Goal: Information Seeking & Learning: Learn about a topic

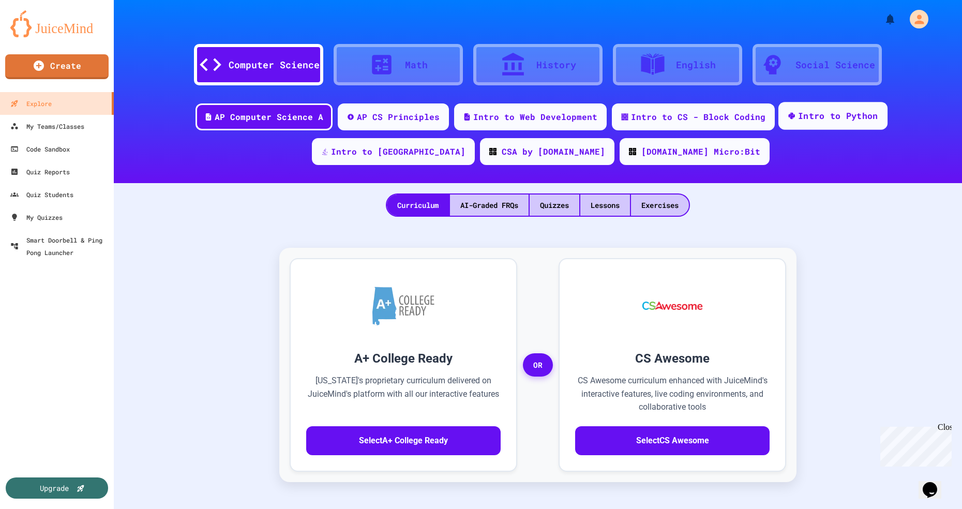
click at [798, 118] on div "Intro to Python" at bounding box center [838, 116] width 80 height 13
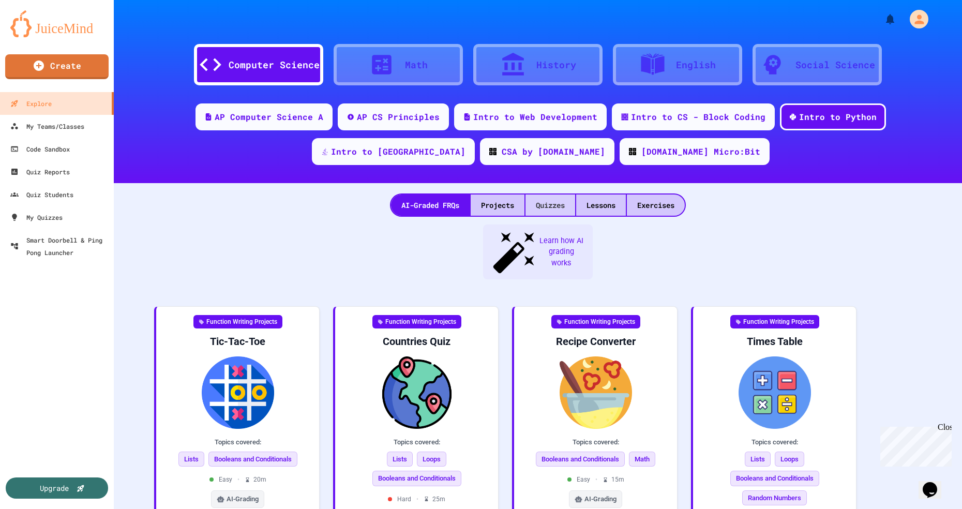
click at [557, 207] on div "Quizzes" at bounding box center [551, 205] width 50 height 21
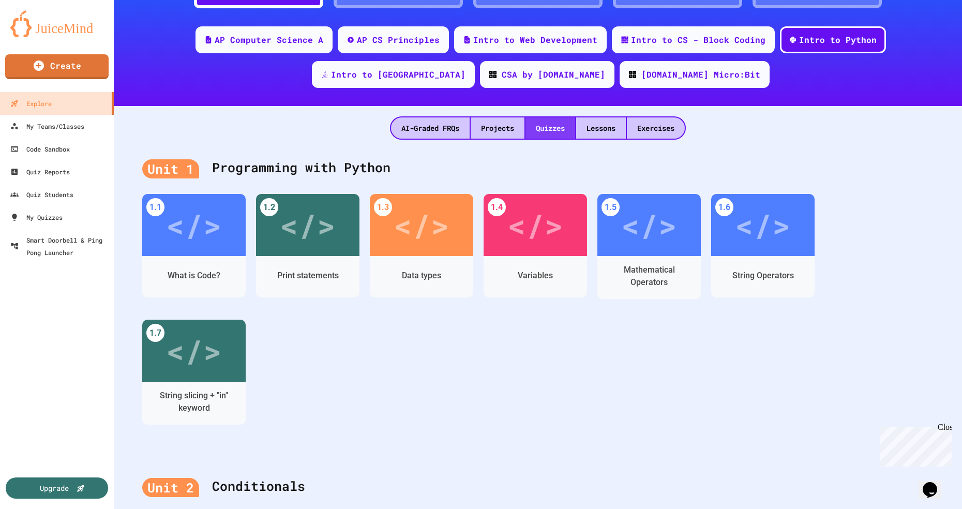
scroll to position [78, 0]
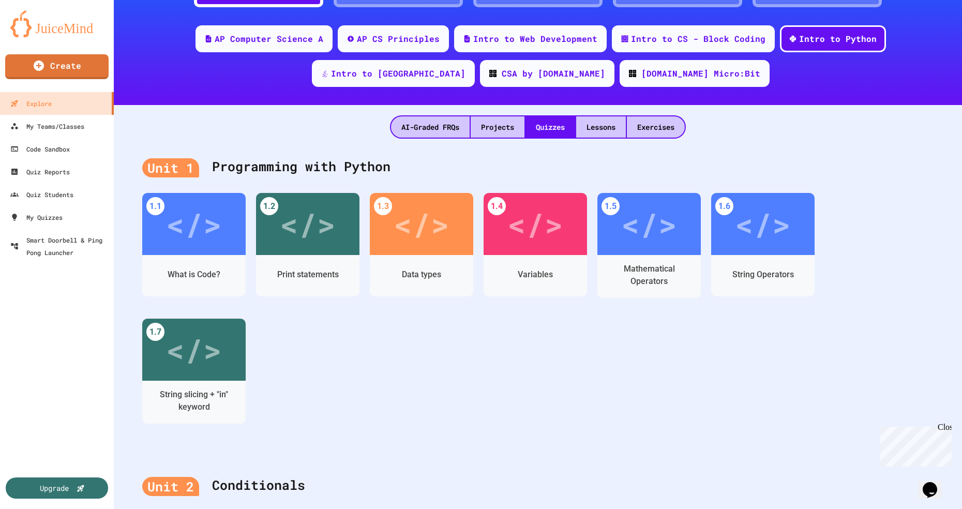
click at [208, 274] on div "What is Code?" at bounding box center [194, 275] width 53 height 12
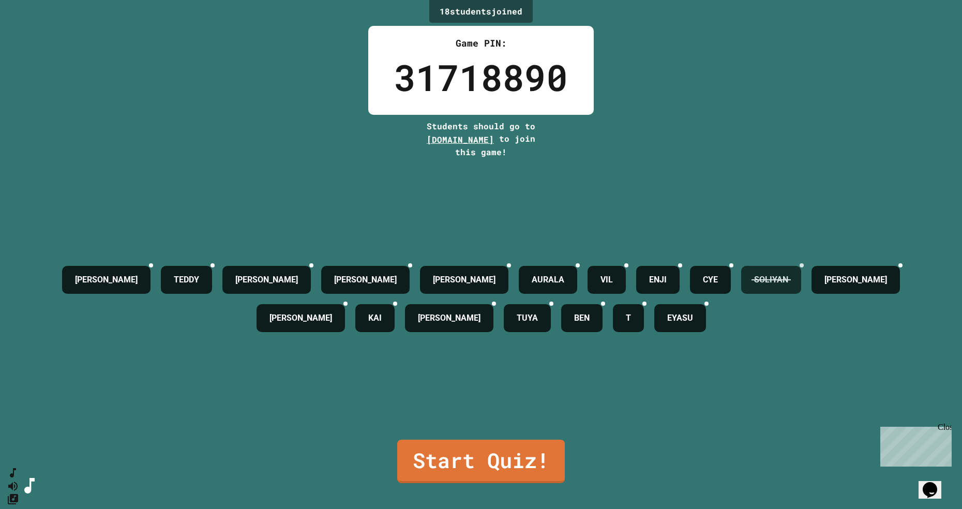
click at [802, 265] on icon at bounding box center [802, 265] width 0 height 0
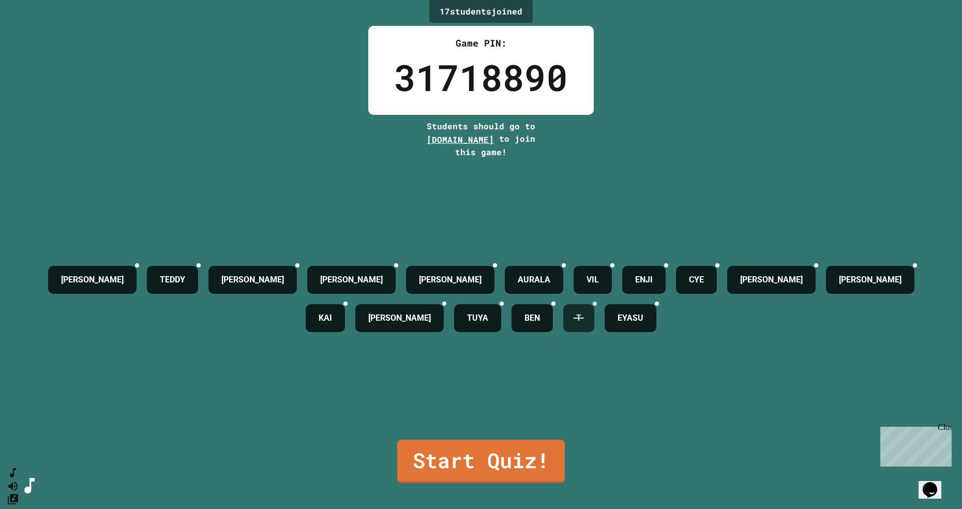
click at [595, 331] on div "ㅤT" at bounding box center [579, 318] width 31 height 28
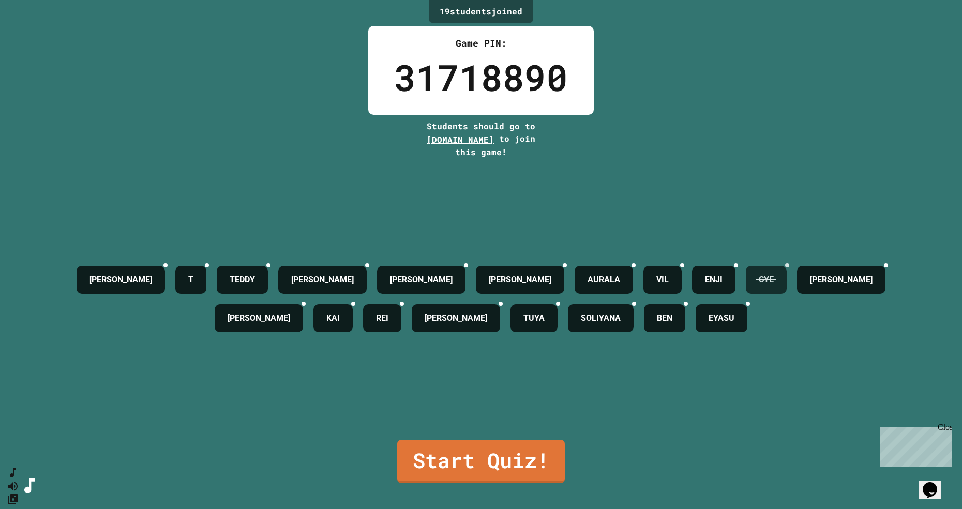
click at [790, 268] on div at bounding box center [787, 265] width 4 height 4
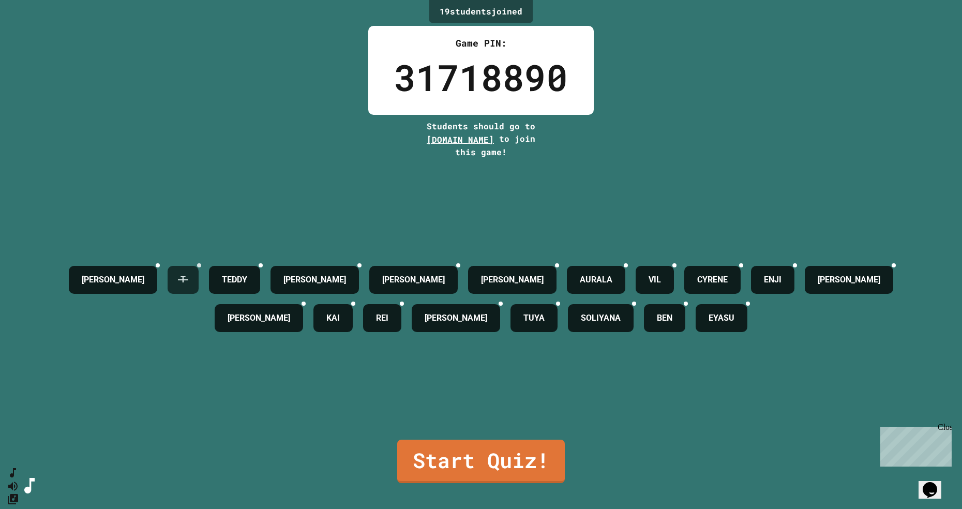
click at [202, 275] on icon at bounding box center [205, 271] width 7 height 7
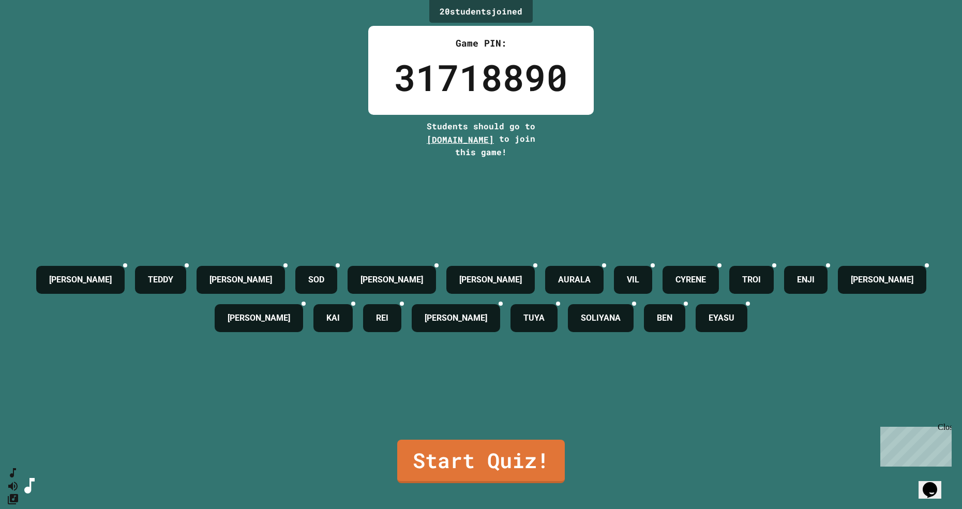
click at [500, 483] on link "Start Quiz!" at bounding box center [481, 461] width 168 height 43
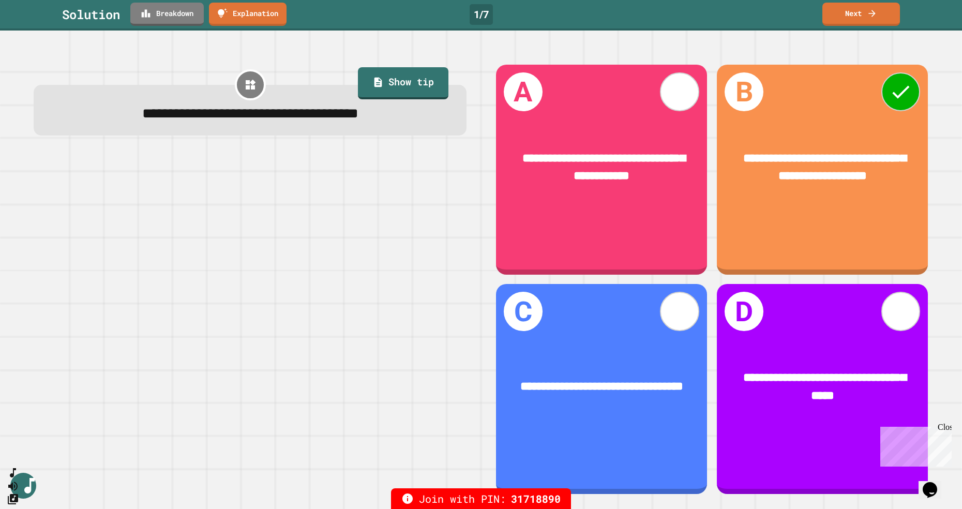
click at [863, 25] on link "Next" at bounding box center [862, 14] width 78 height 23
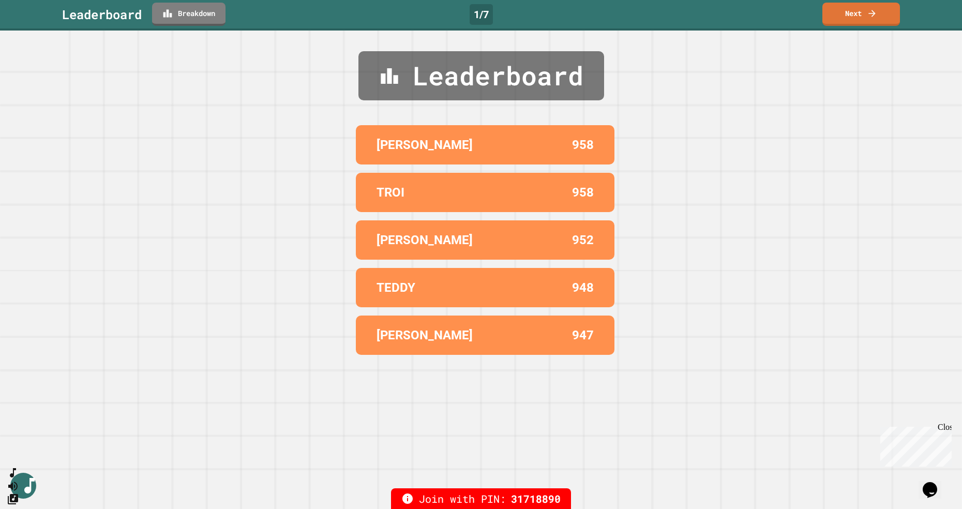
click at [864, 22] on link "Next" at bounding box center [862, 14] width 78 height 23
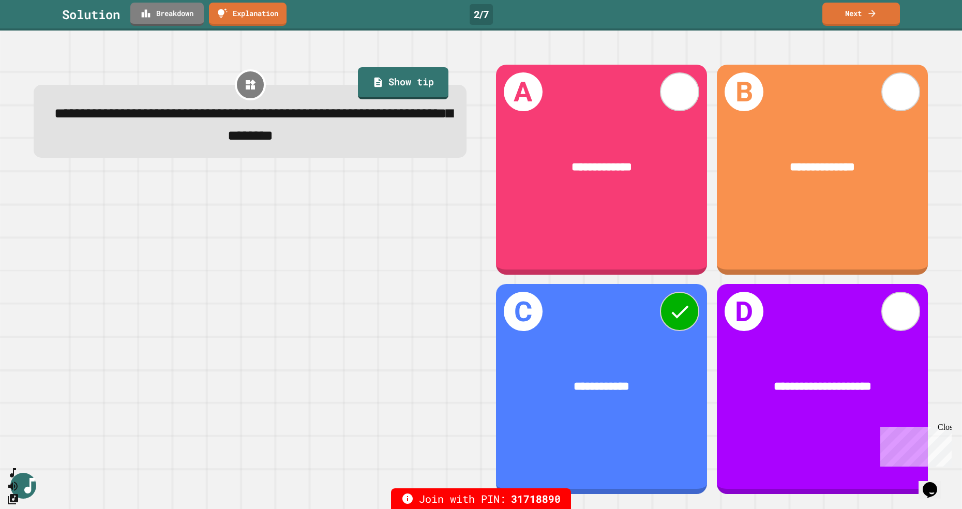
click at [857, 20] on link "Next" at bounding box center [862, 14] width 78 height 23
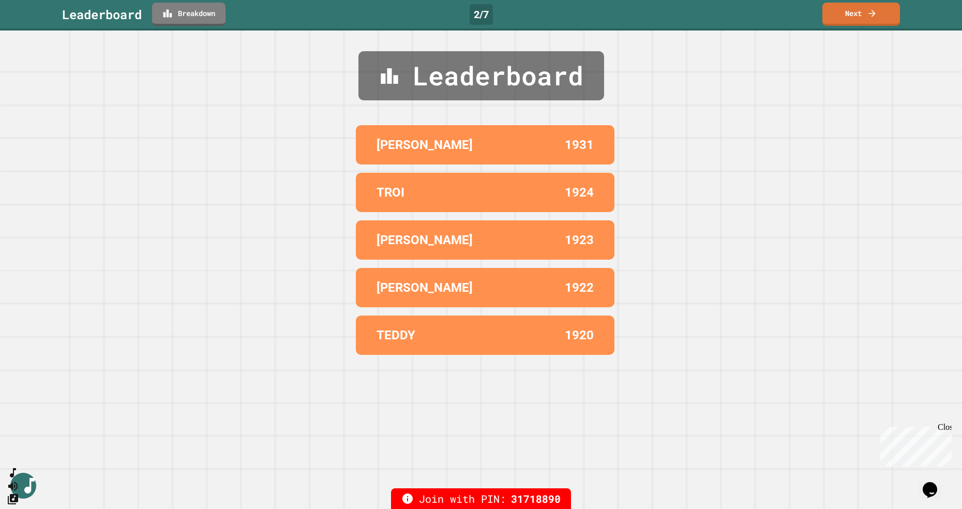
click at [855, 17] on link "Next" at bounding box center [862, 14] width 78 height 23
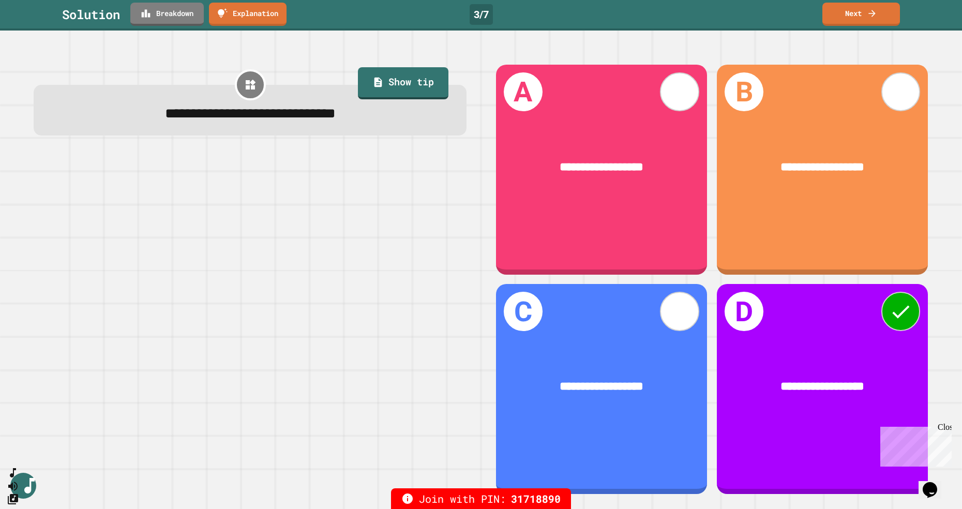
click at [865, 14] on link "Next" at bounding box center [862, 14] width 78 height 23
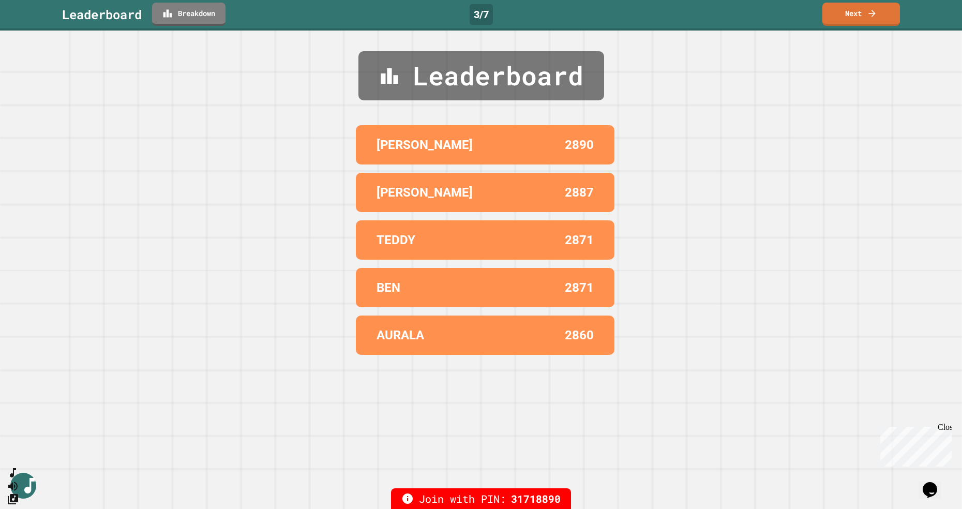
click at [853, 22] on link "Next" at bounding box center [862, 14] width 78 height 23
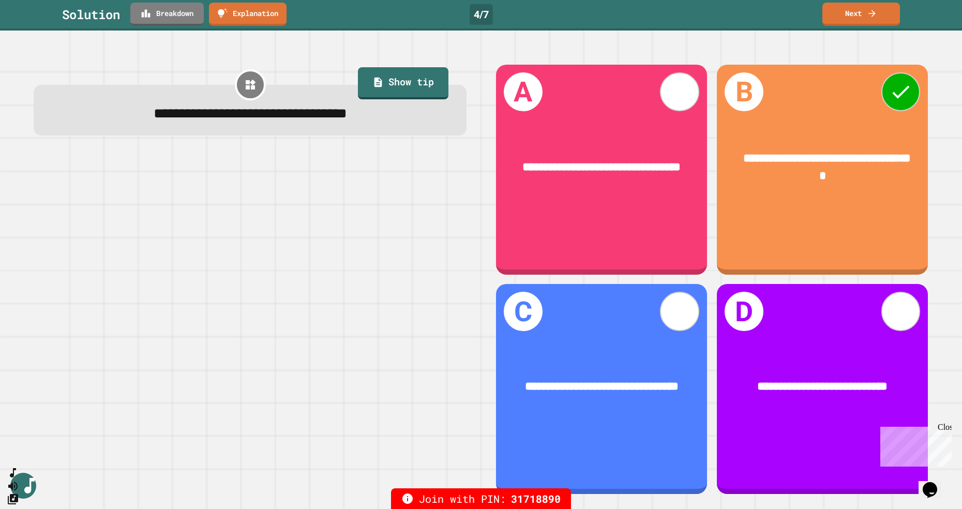
click at [873, 24] on link "Next" at bounding box center [862, 14] width 78 height 23
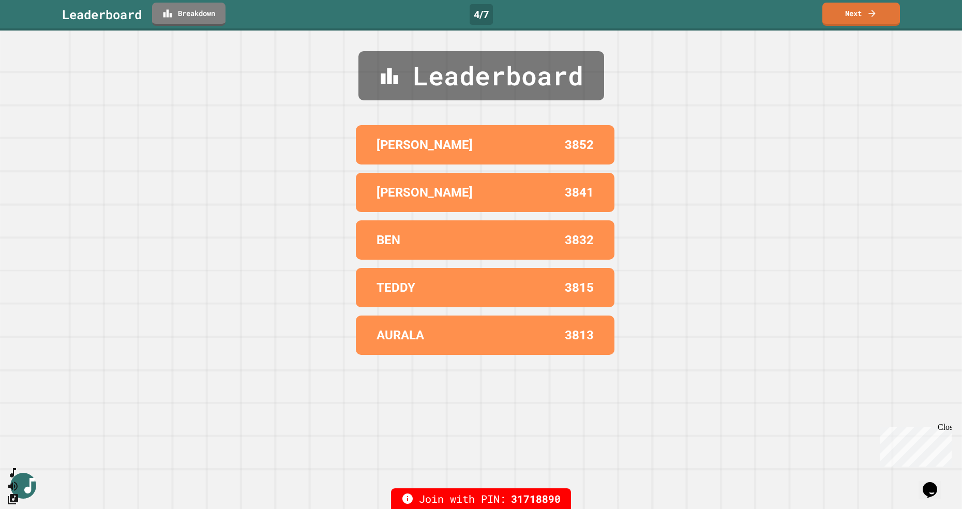
click at [888, 13] on link "Next" at bounding box center [862, 14] width 78 height 23
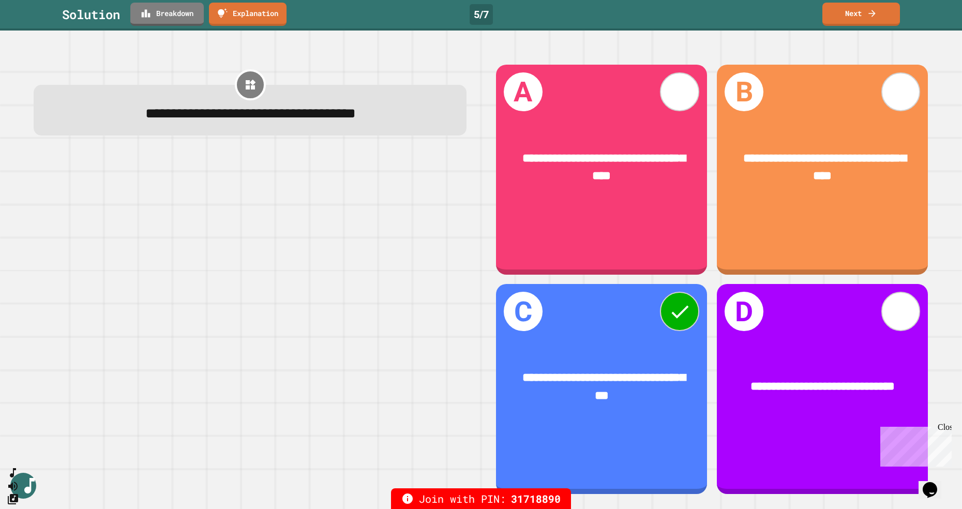
click at [887, 25] on link "Next" at bounding box center [862, 14] width 78 height 23
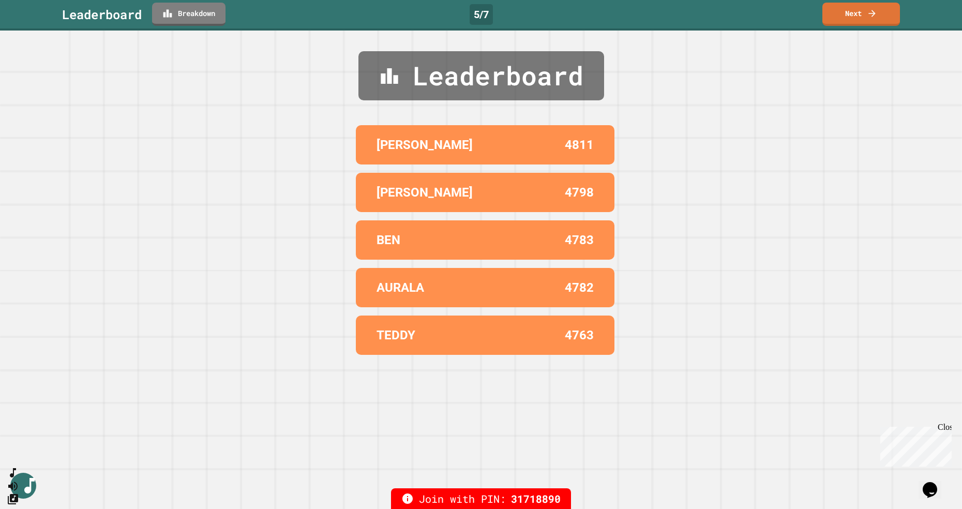
click at [888, 20] on link "Next" at bounding box center [862, 14] width 78 height 23
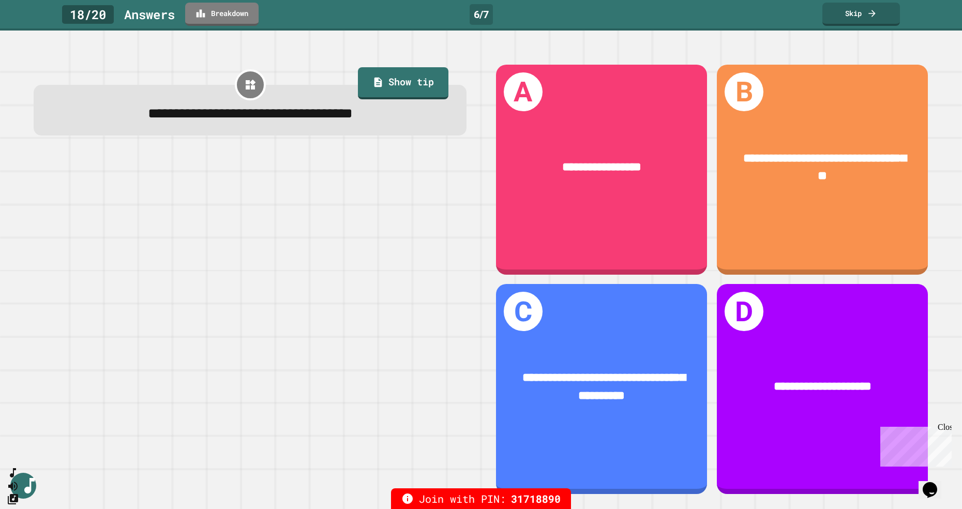
click at [867, 17] on link "Skip" at bounding box center [862, 14] width 78 height 23
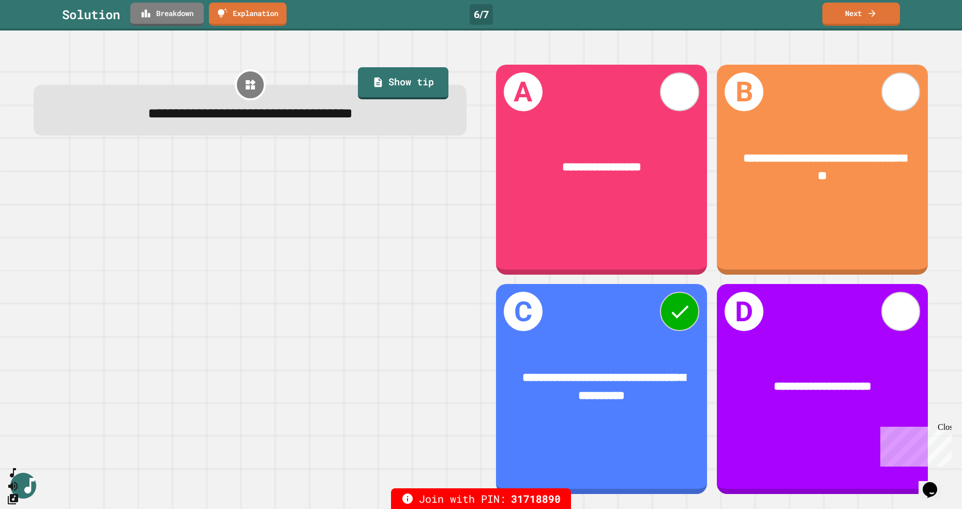
click at [857, 21] on link "Next" at bounding box center [862, 14] width 78 height 23
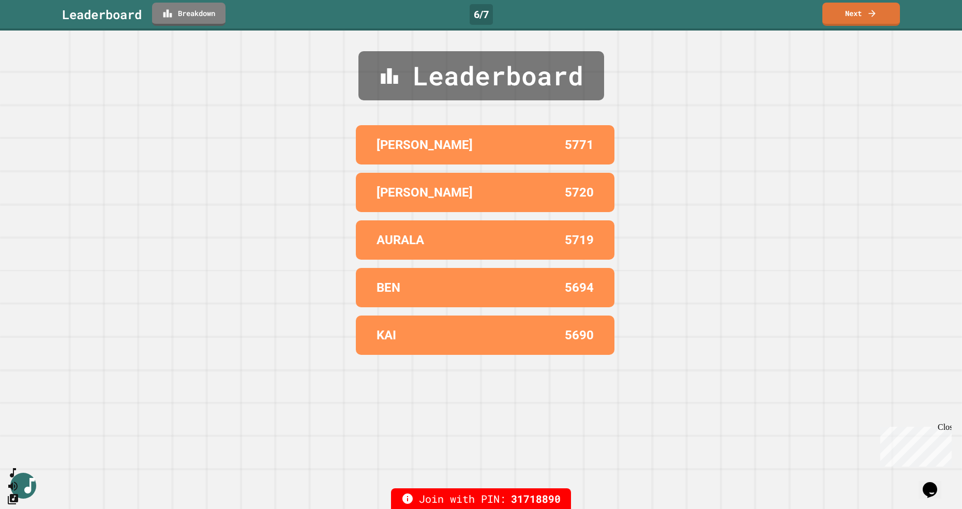
click at [864, 16] on link "Next" at bounding box center [862, 14] width 78 height 23
click at [864, 18] on div "Next" at bounding box center [861, 13] width 36 height 11
click at [854, 19] on div "Next" at bounding box center [861, 13] width 36 height 11
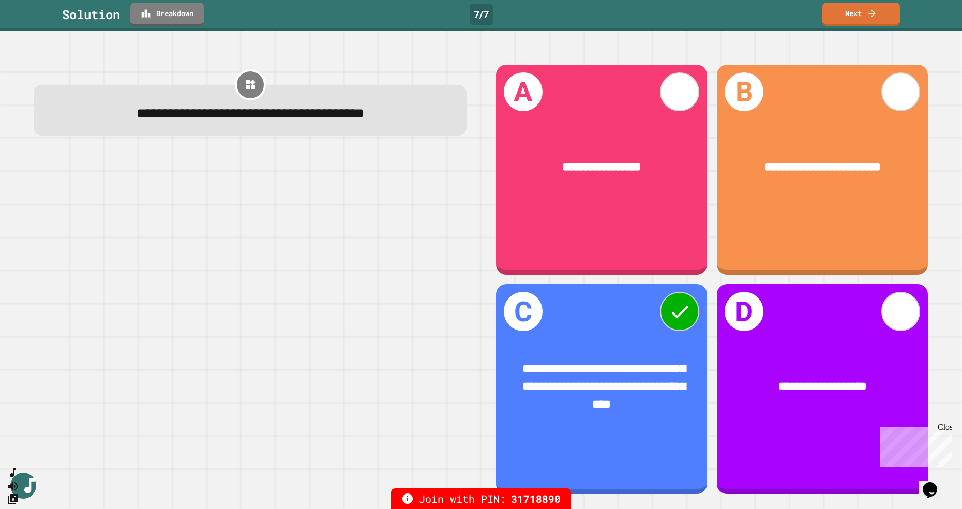
click at [869, 22] on link "Next" at bounding box center [862, 14] width 78 height 23
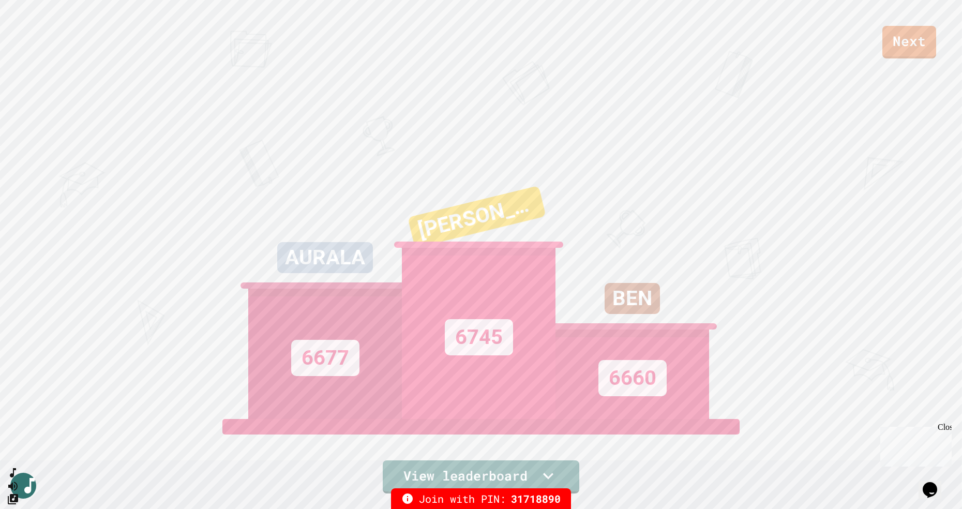
click at [896, 48] on link "Next" at bounding box center [910, 42] width 54 height 33
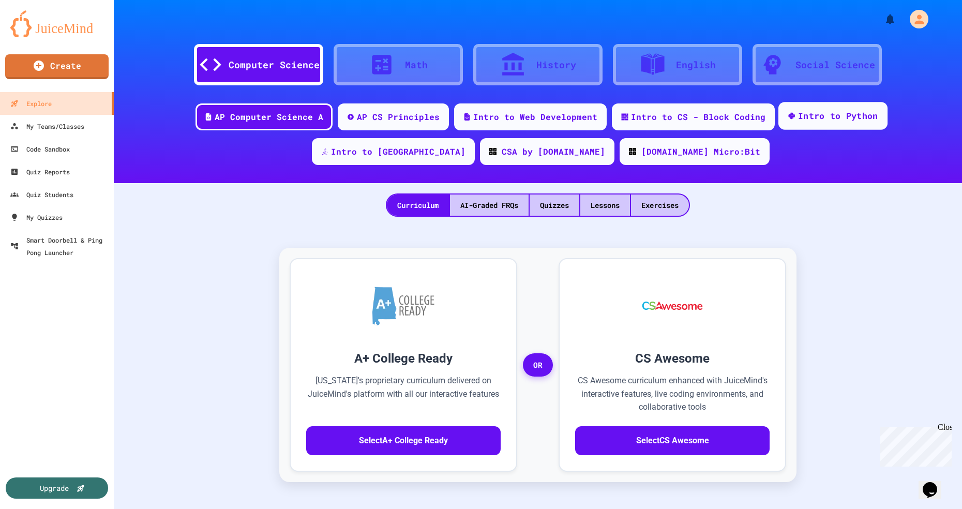
click at [798, 120] on div "Intro to Python" at bounding box center [838, 116] width 80 height 13
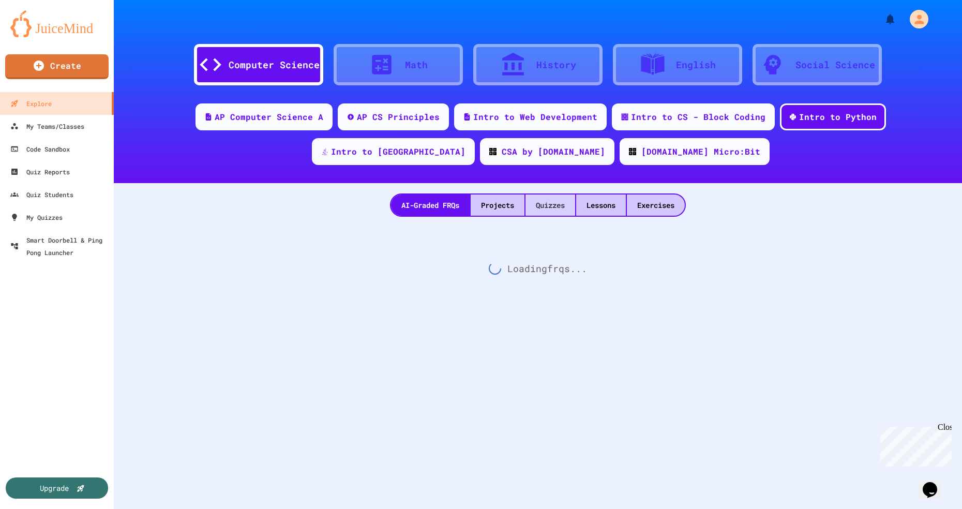
click at [551, 209] on div "Quizzes" at bounding box center [551, 205] width 50 height 21
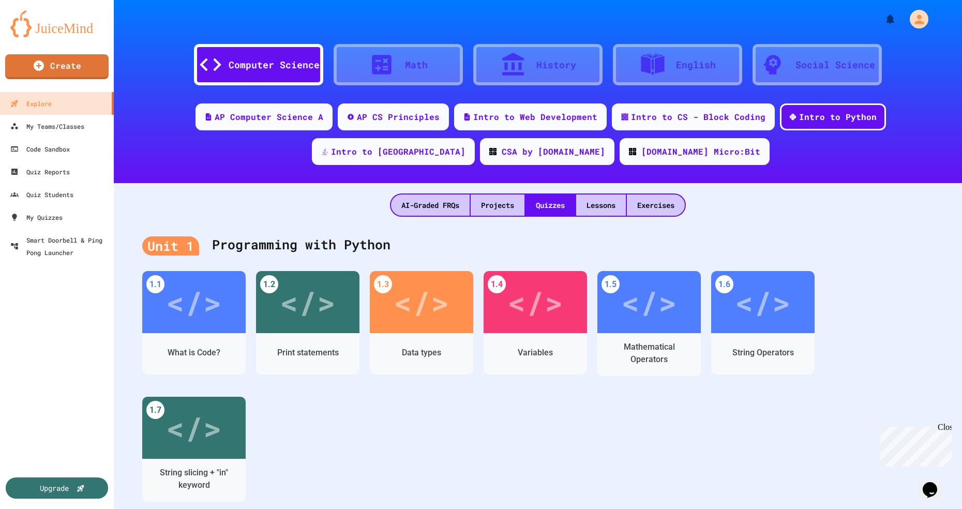
click at [312, 352] on div "Print statements" at bounding box center [308, 353] width 62 height 12
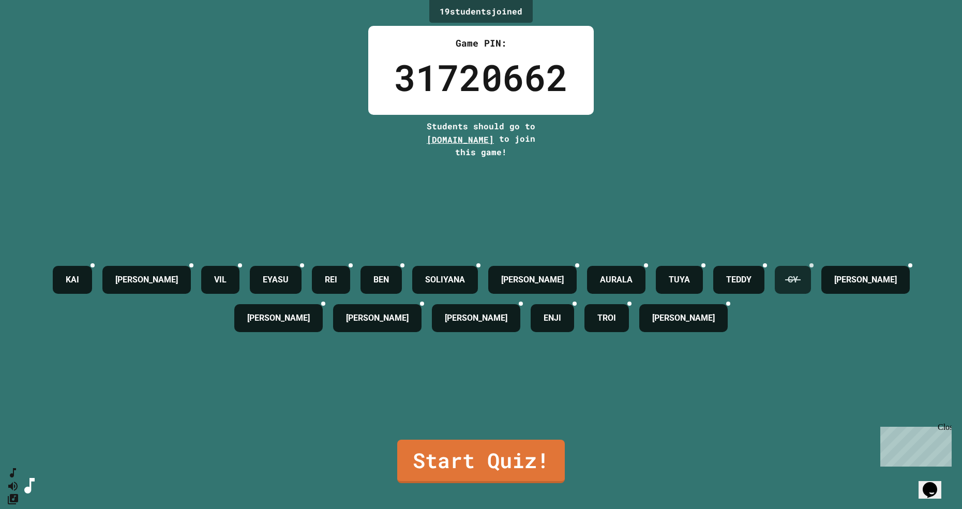
click at [814, 275] on icon at bounding box center [817, 271] width 7 height 7
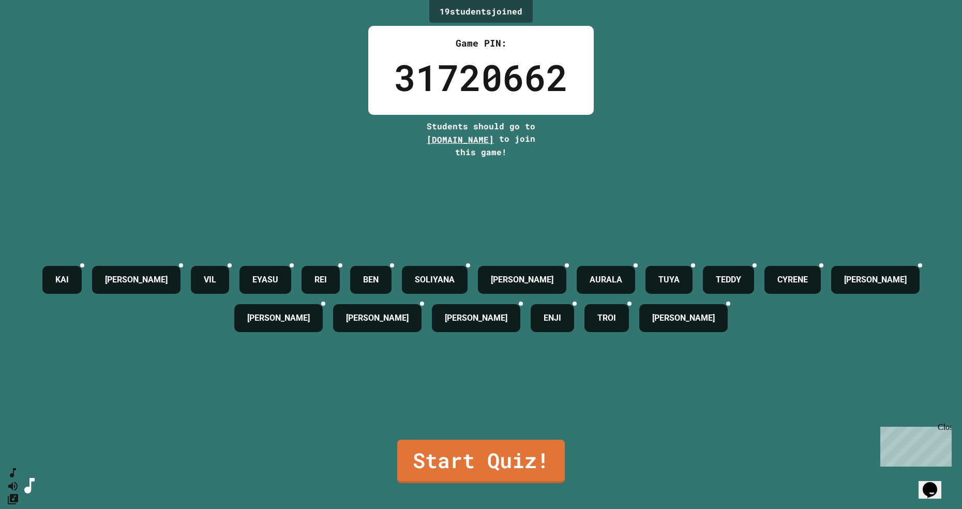
click at [500, 483] on link "Start Quiz!" at bounding box center [481, 461] width 168 height 43
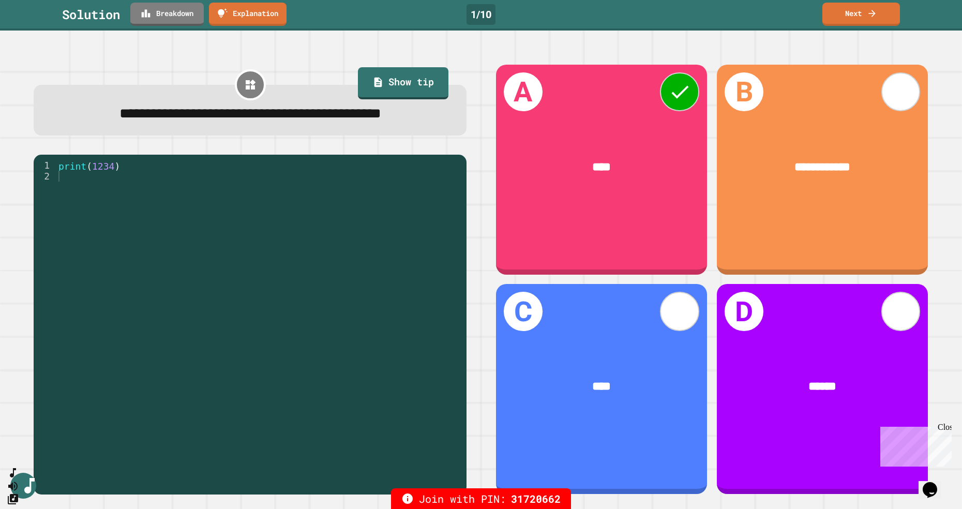
click at [869, 20] on link "Next" at bounding box center [862, 14] width 78 height 23
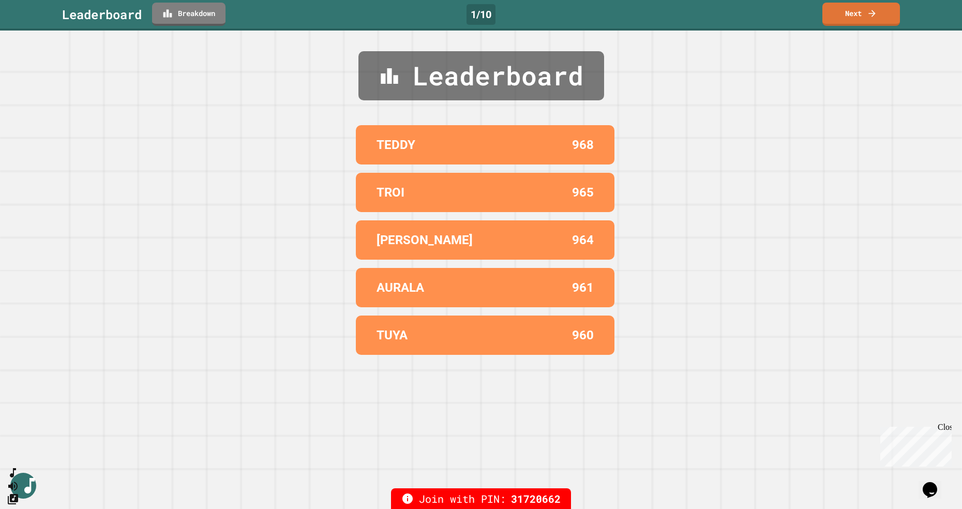
click at [871, 17] on icon at bounding box center [872, 13] width 10 height 10
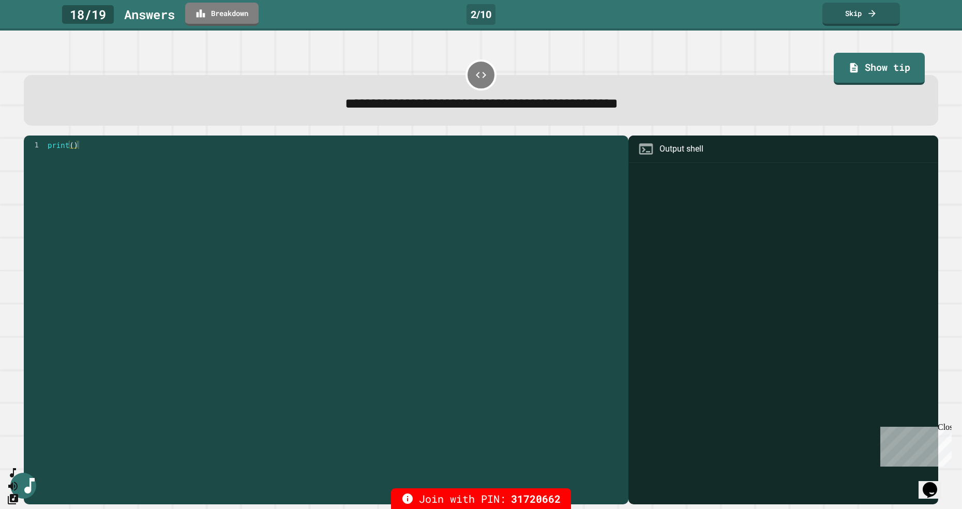
click at [882, 18] on link "Skip" at bounding box center [862, 14] width 78 height 23
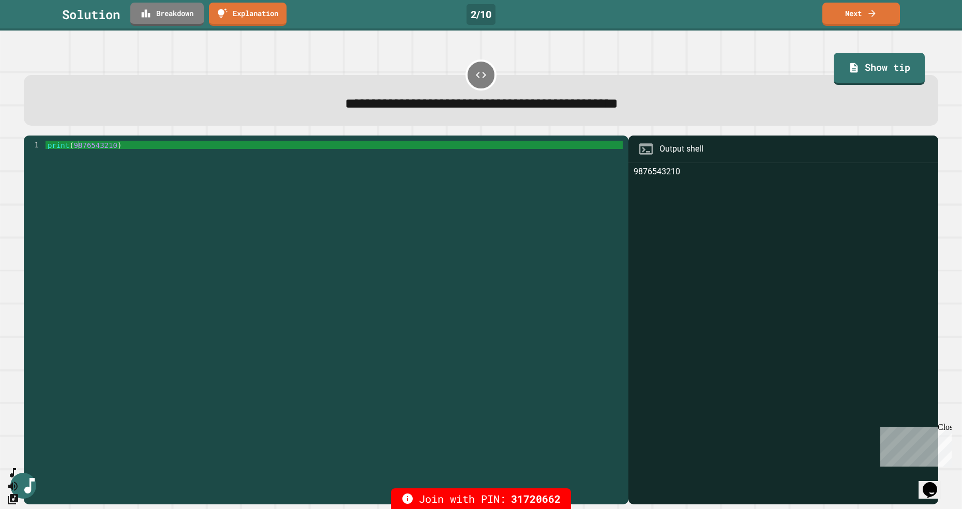
click at [859, 16] on link "Next" at bounding box center [862, 14] width 78 height 23
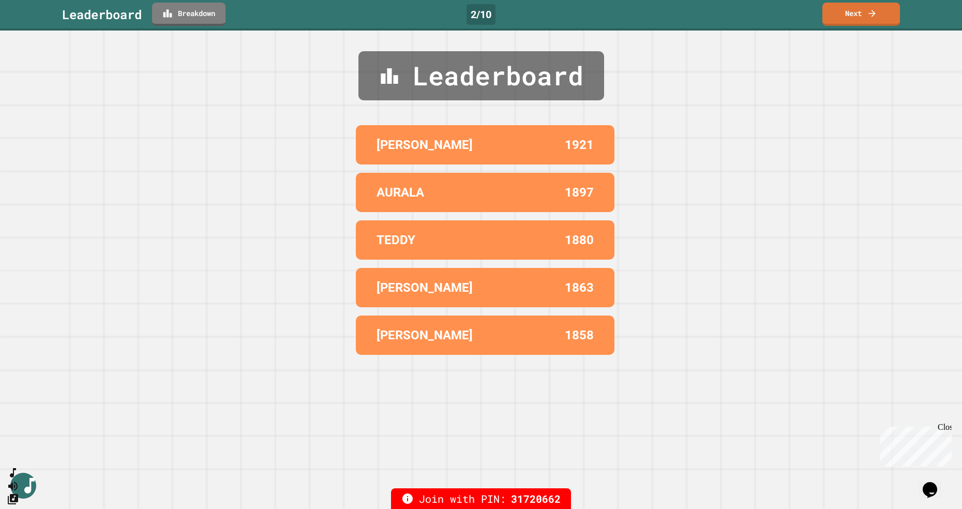
click at [850, 17] on link "Next" at bounding box center [862, 14] width 78 height 23
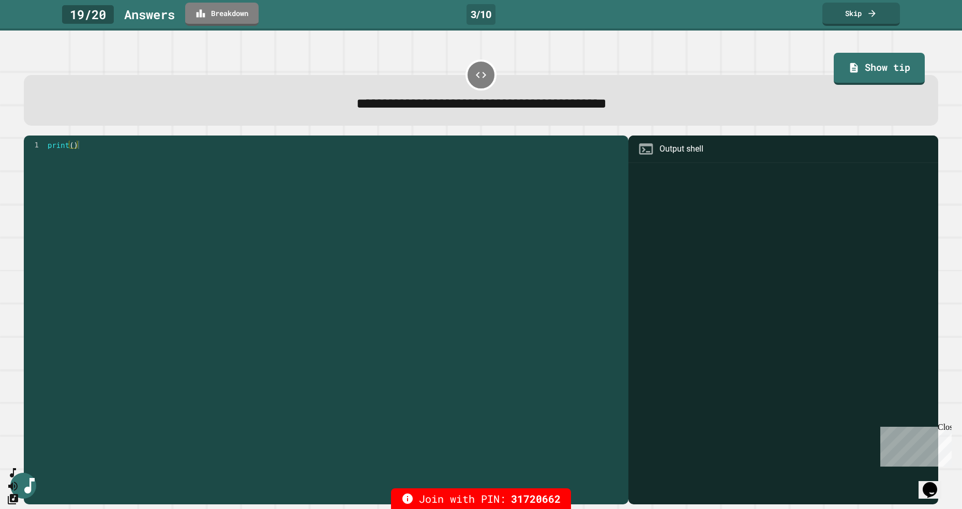
click at [879, 23] on link "Skip" at bounding box center [862, 14] width 78 height 23
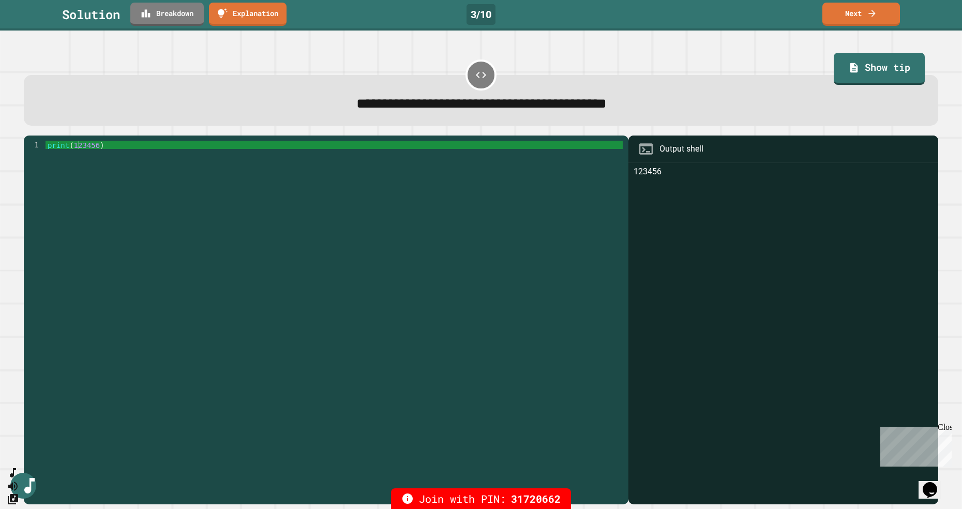
click at [865, 11] on link "Next" at bounding box center [862, 14] width 78 height 23
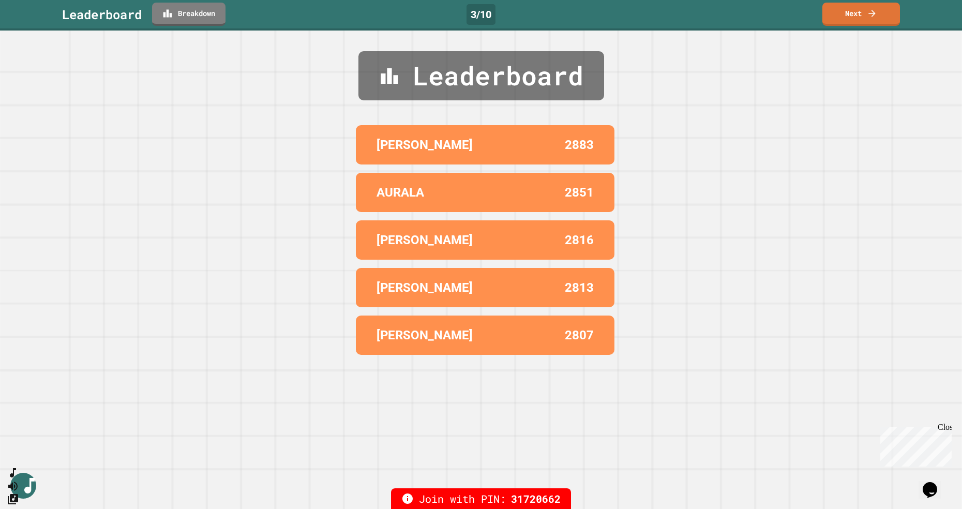
click at [866, 15] on link "Next" at bounding box center [862, 14] width 78 height 23
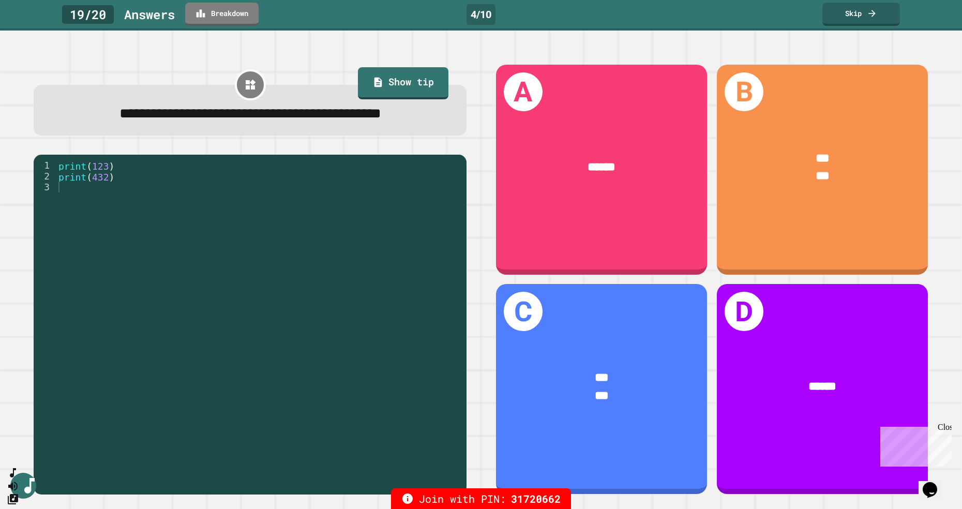
click at [857, 231] on div "B *** ***" at bounding box center [823, 170] width 212 height 210
click at [866, 227] on div "B *** ***" at bounding box center [823, 170] width 212 height 210
click at [864, 229] on div "B *** ***" at bounding box center [823, 170] width 212 height 210
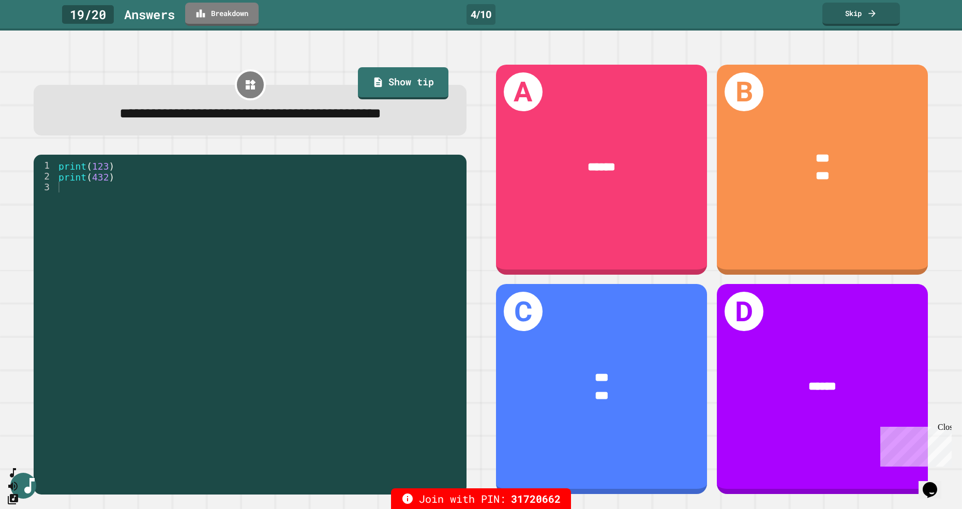
click at [814, 209] on div "*** ***" at bounding box center [823, 167] width 212 height 83
click at [867, 10] on icon at bounding box center [872, 13] width 10 height 10
click at [862, 13] on div "Skip" at bounding box center [861, 13] width 36 height 11
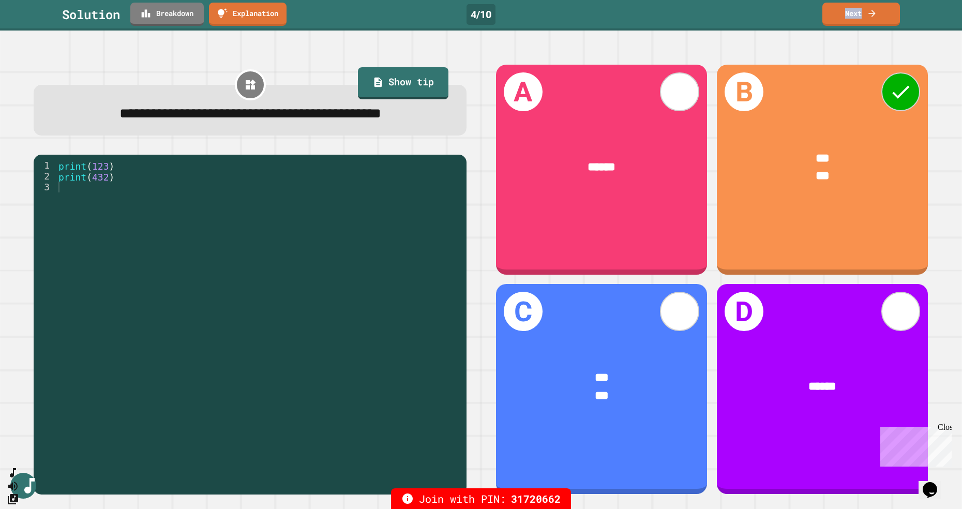
click at [871, 19] on link "Next" at bounding box center [862, 14] width 78 height 23
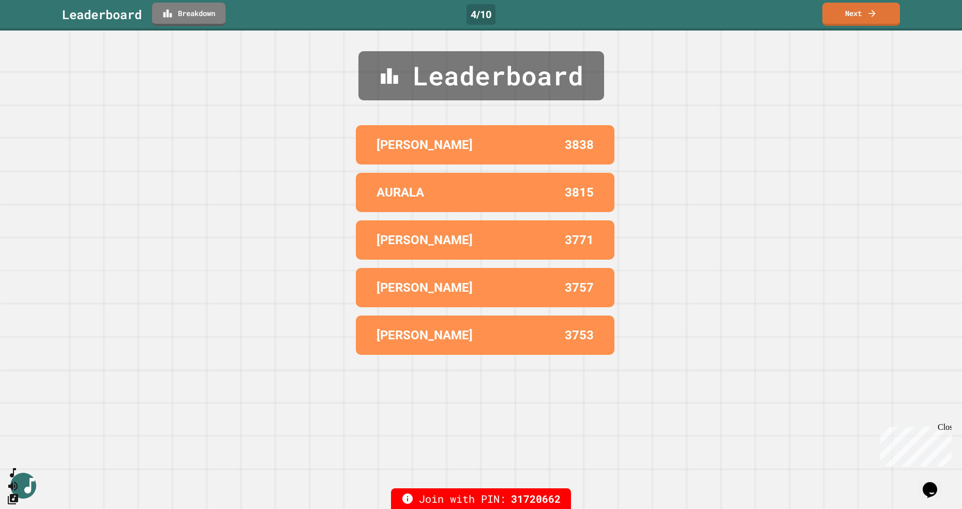
click at [869, 18] on icon at bounding box center [872, 13] width 10 height 10
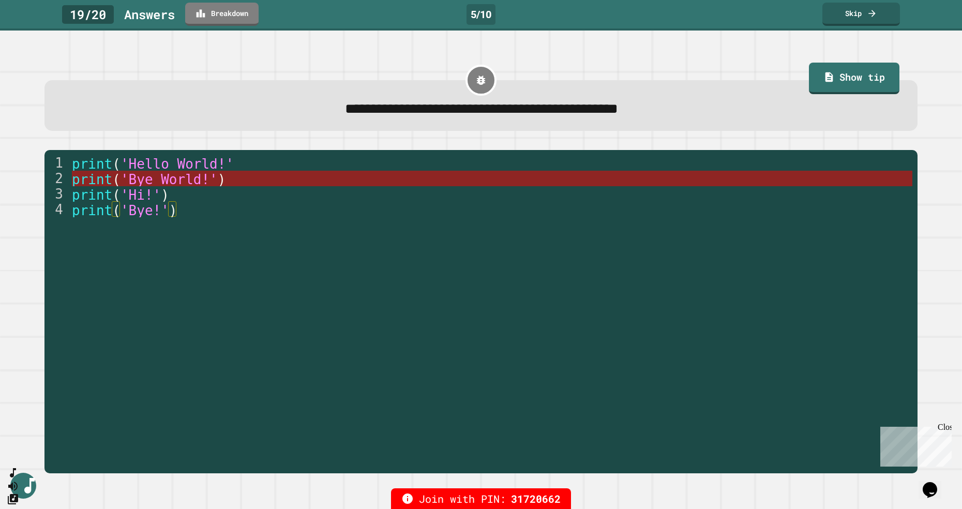
click at [205, 173] on span "'Bye World!'" at bounding box center [169, 179] width 97 height 16
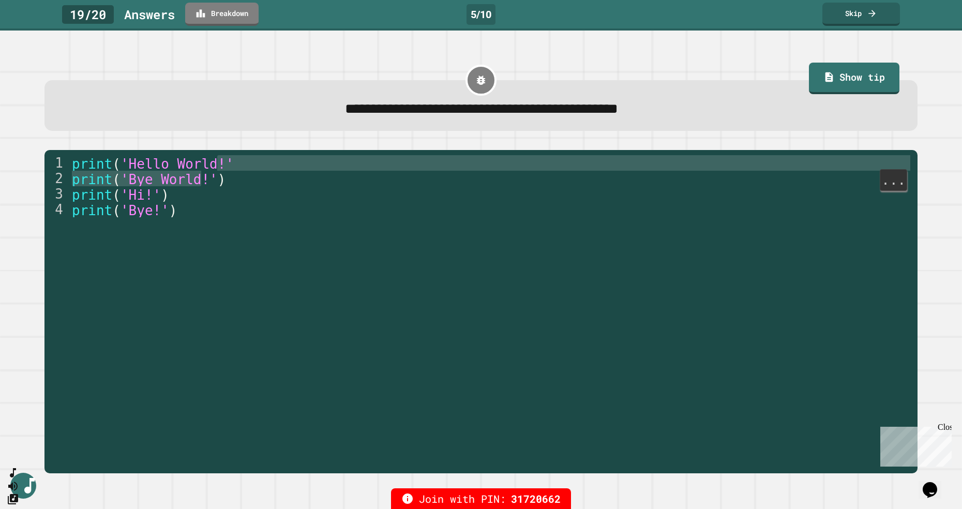
click at [855, 8] on link "Skip" at bounding box center [862, 14] width 78 height 23
click at [855, 16] on div "Skip" at bounding box center [861, 13] width 36 height 11
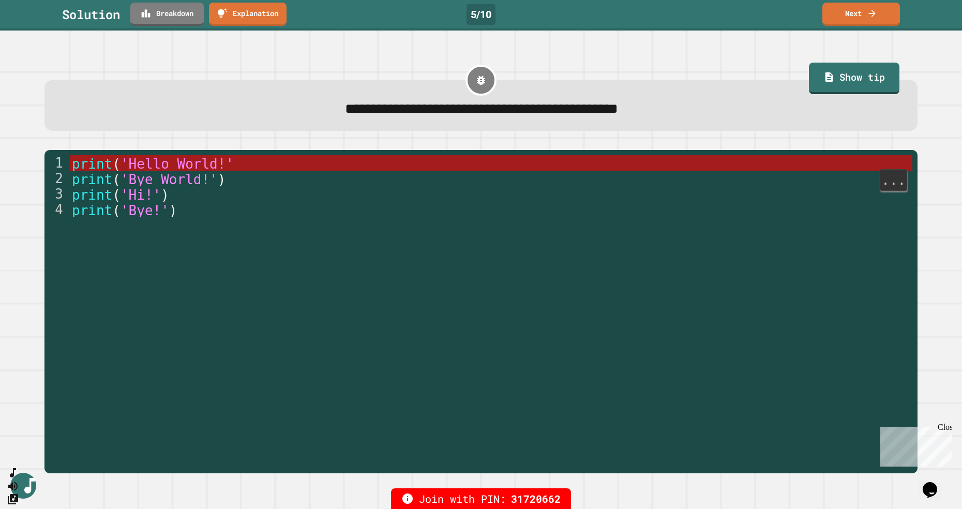
click at [854, 22] on link "Next" at bounding box center [862, 14] width 78 height 23
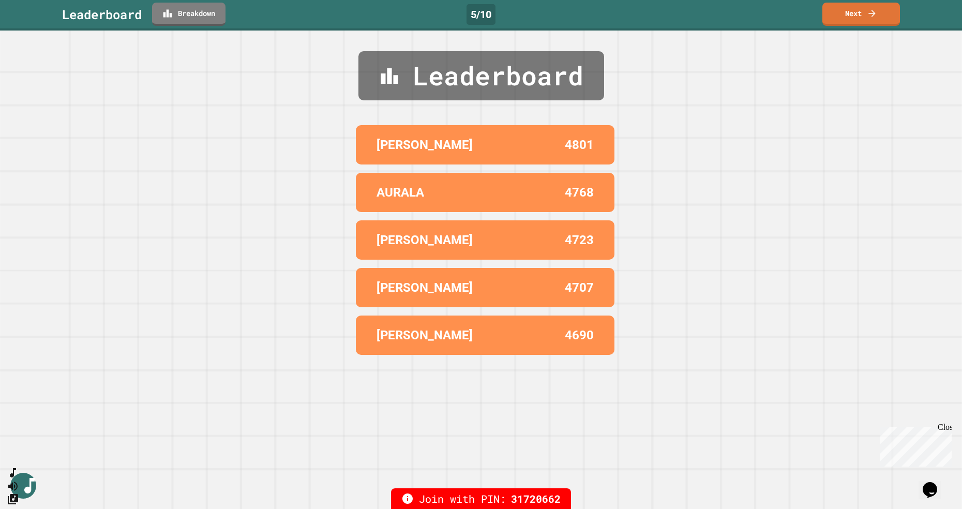
click at [871, 20] on link "Next" at bounding box center [862, 14] width 78 height 23
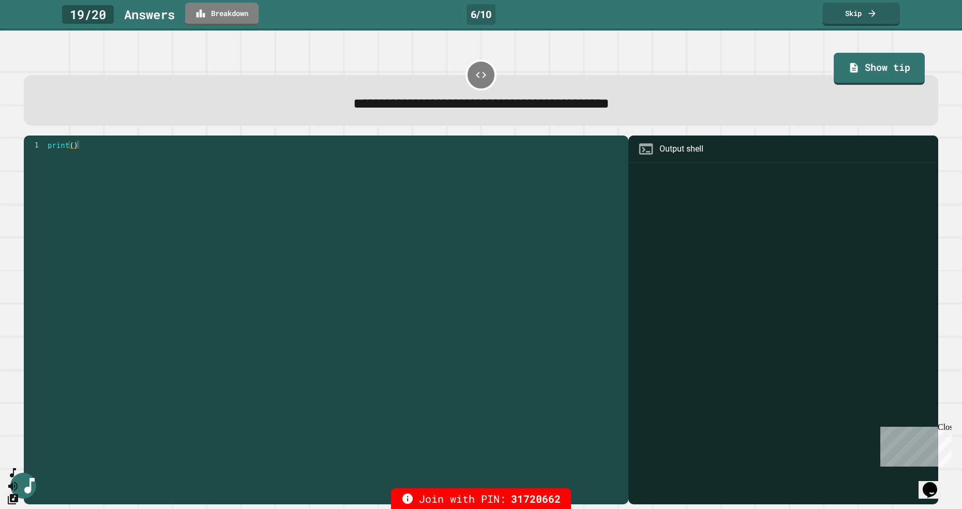
click at [859, 13] on link "Skip" at bounding box center [862, 14] width 78 height 23
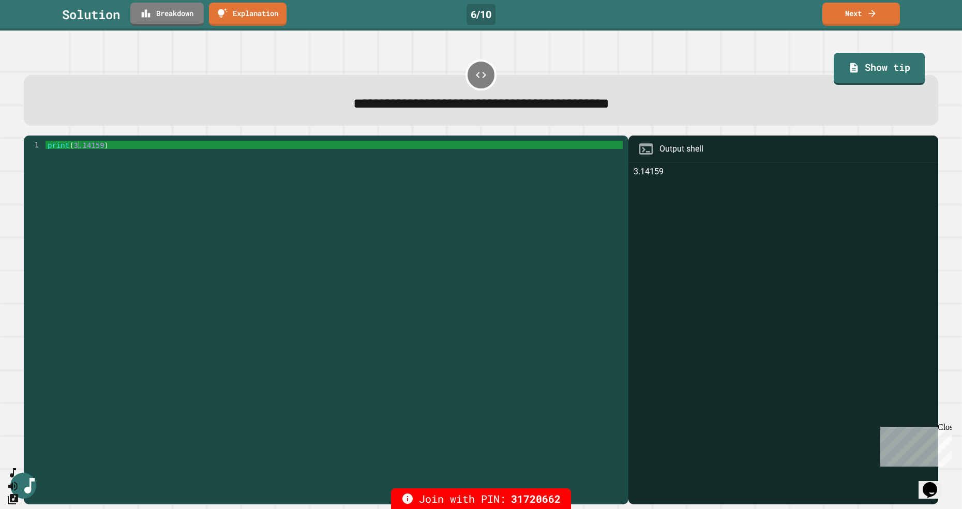
click at [878, 24] on link "Next" at bounding box center [862, 14] width 78 height 23
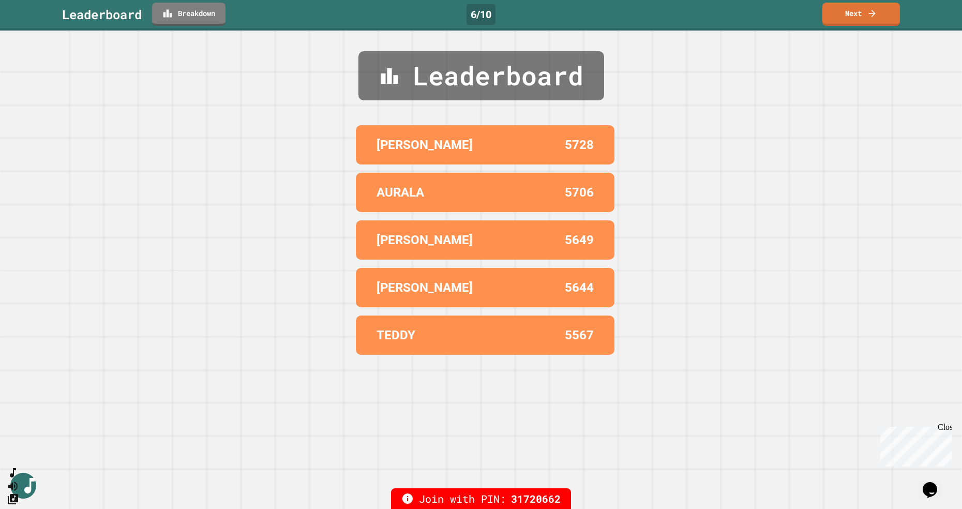
click at [849, 17] on link "Next" at bounding box center [862, 14] width 78 height 23
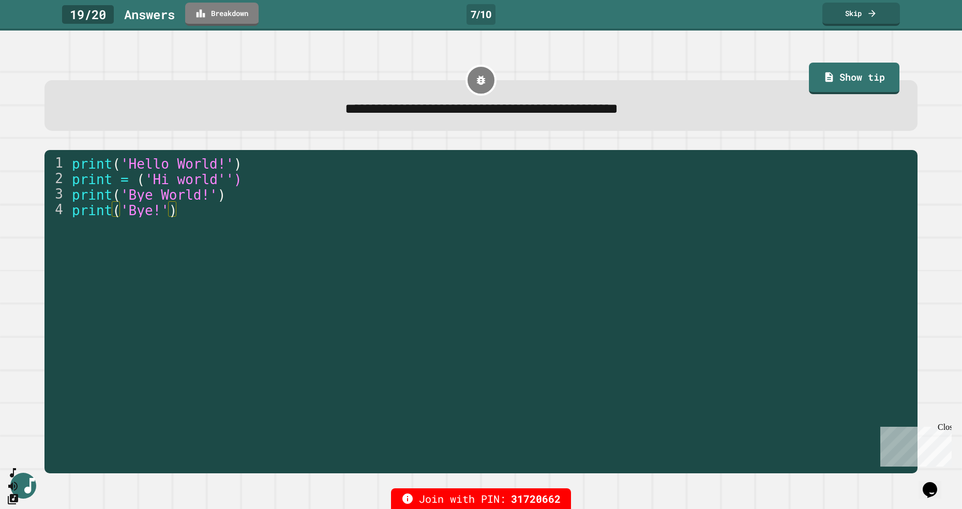
click at [848, 24] on link "Skip" at bounding box center [862, 14] width 78 height 23
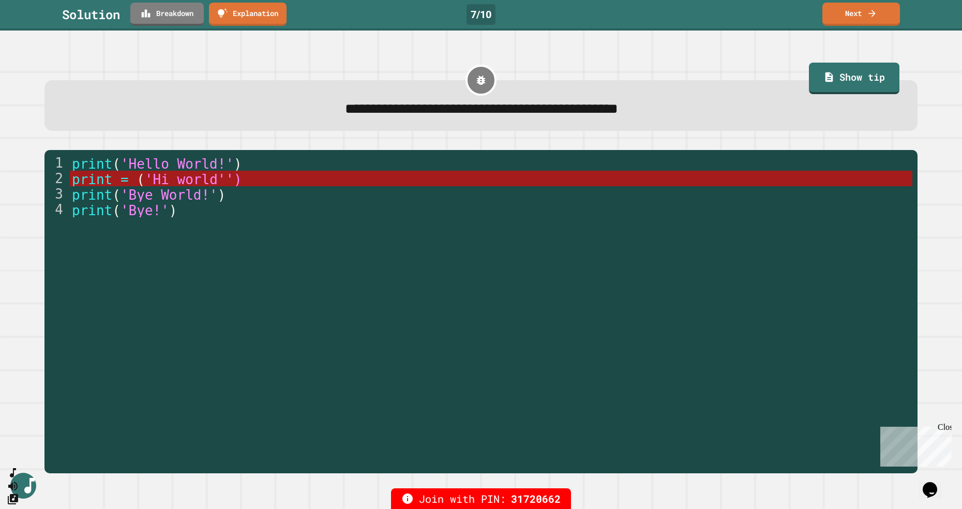
click at [866, 18] on link "Next" at bounding box center [862, 14] width 78 height 23
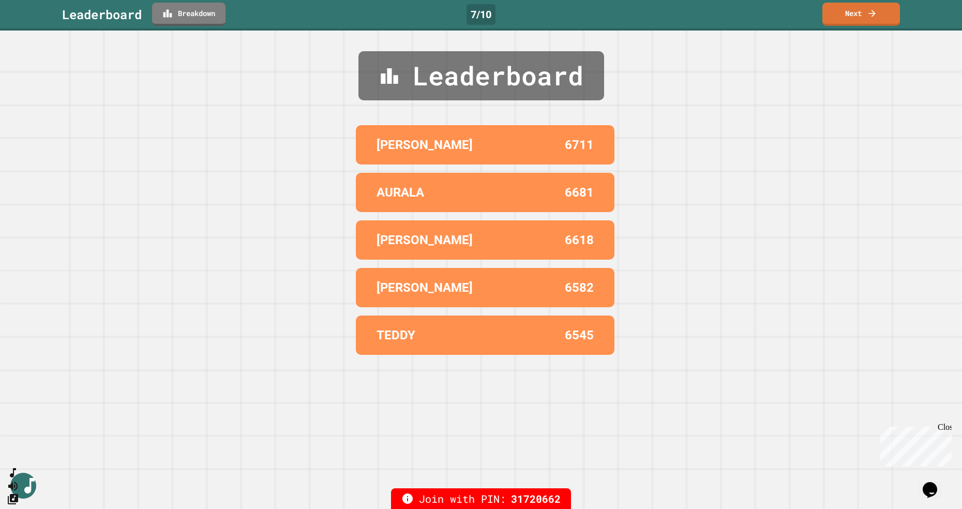
click at [843, 17] on link "Next" at bounding box center [862, 14] width 78 height 23
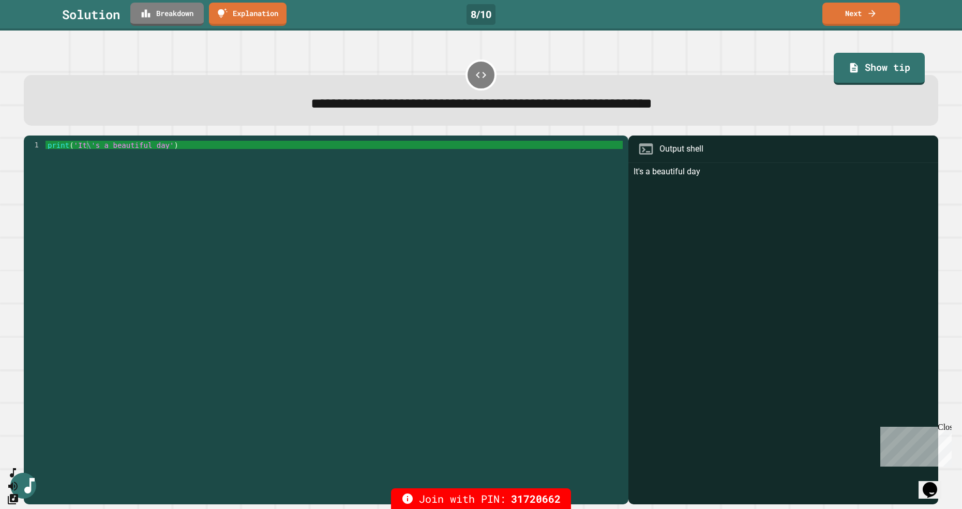
click at [851, 12] on link "Next" at bounding box center [862, 14] width 78 height 23
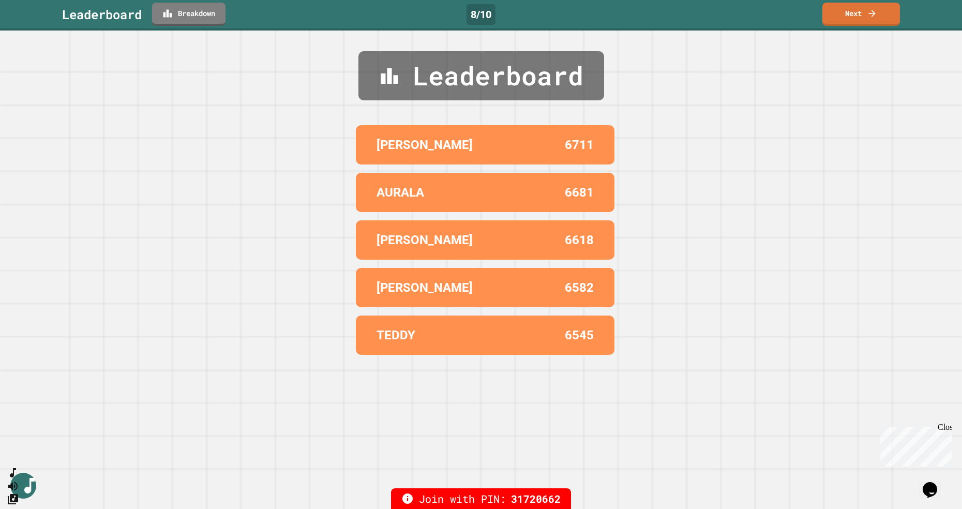
click at [865, 22] on link "Next" at bounding box center [862, 14] width 78 height 23
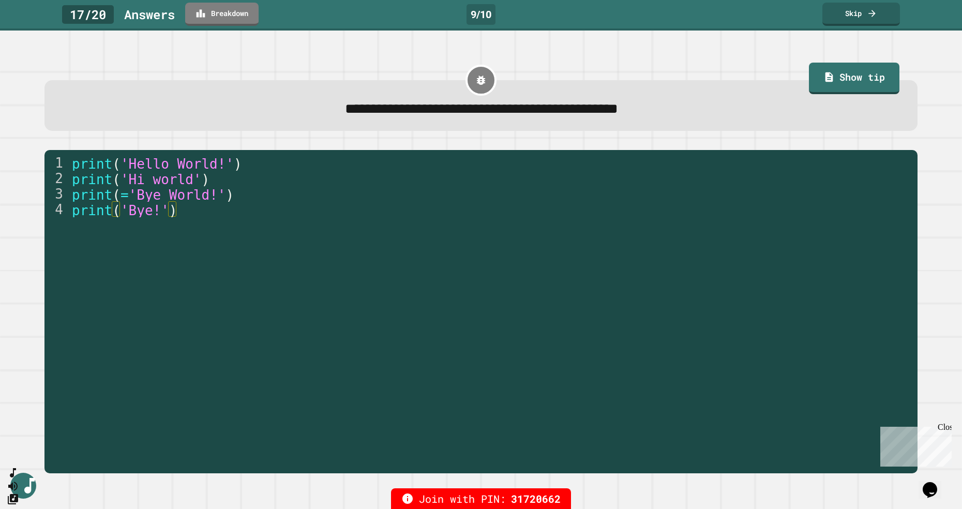
click at [857, 10] on link "Skip" at bounding box center [862, 14] width 78 height 23
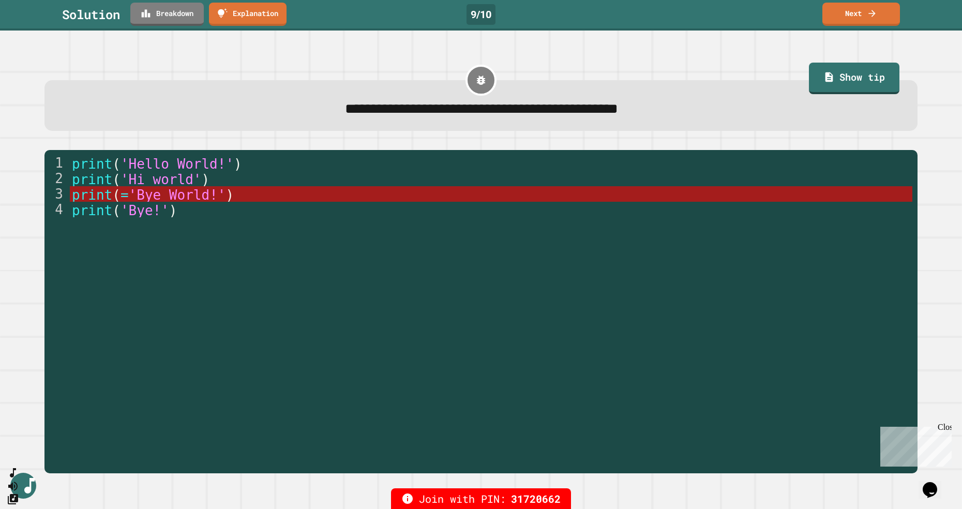
click at [854, 13] on link "Next" at bounding box center [862, 14] width 78 height 23
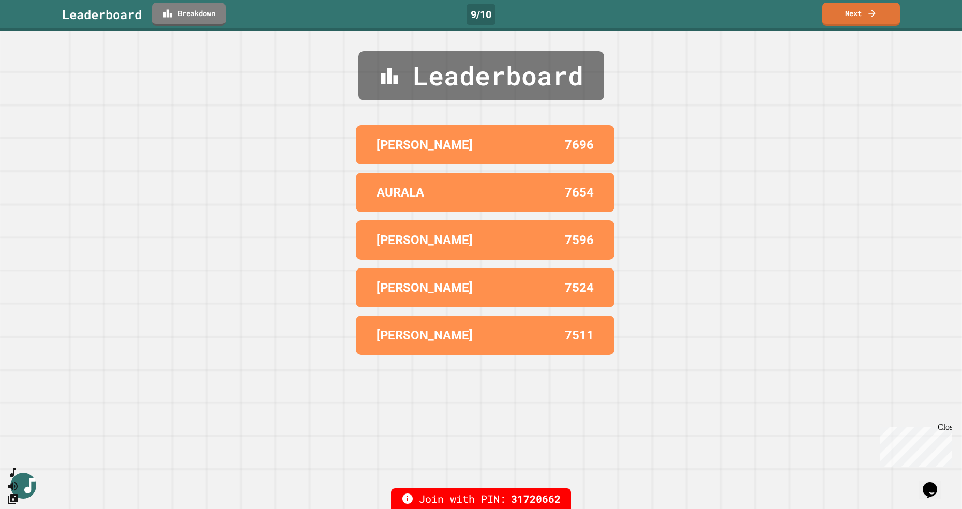
click at [856, 17] on link "Next" at bounding box center [862, 14] width 78 height 23
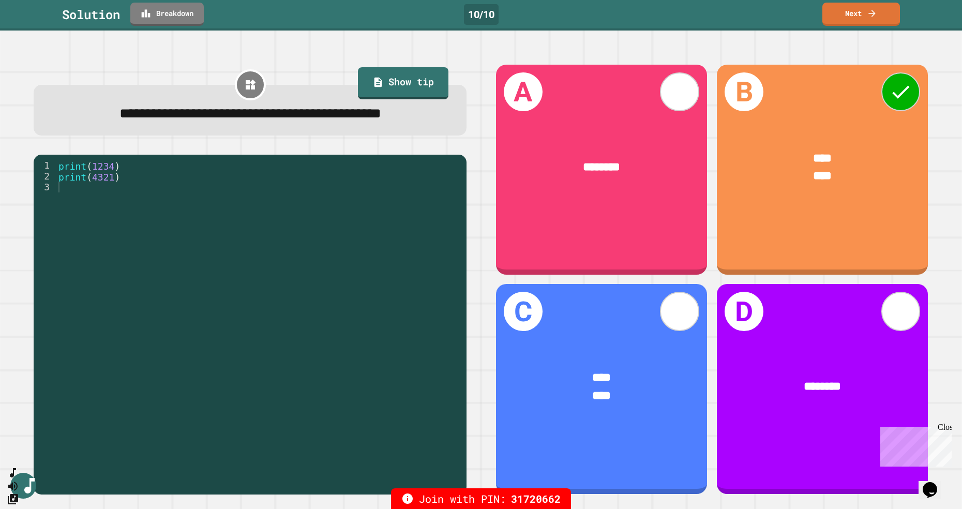
click at [864, 21] on link "Next" at bounding box center [862, 14] width 78 height 23
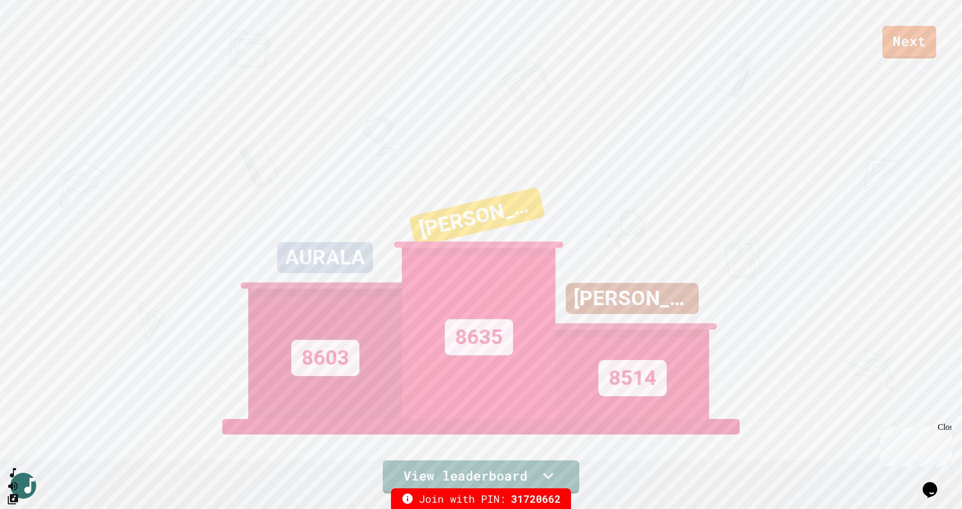
click at [904, 53] on link "Next" at bounding box center [910, 42] width 54 height 33
